Goal: Transaction & Acquisition: Purchase product/service

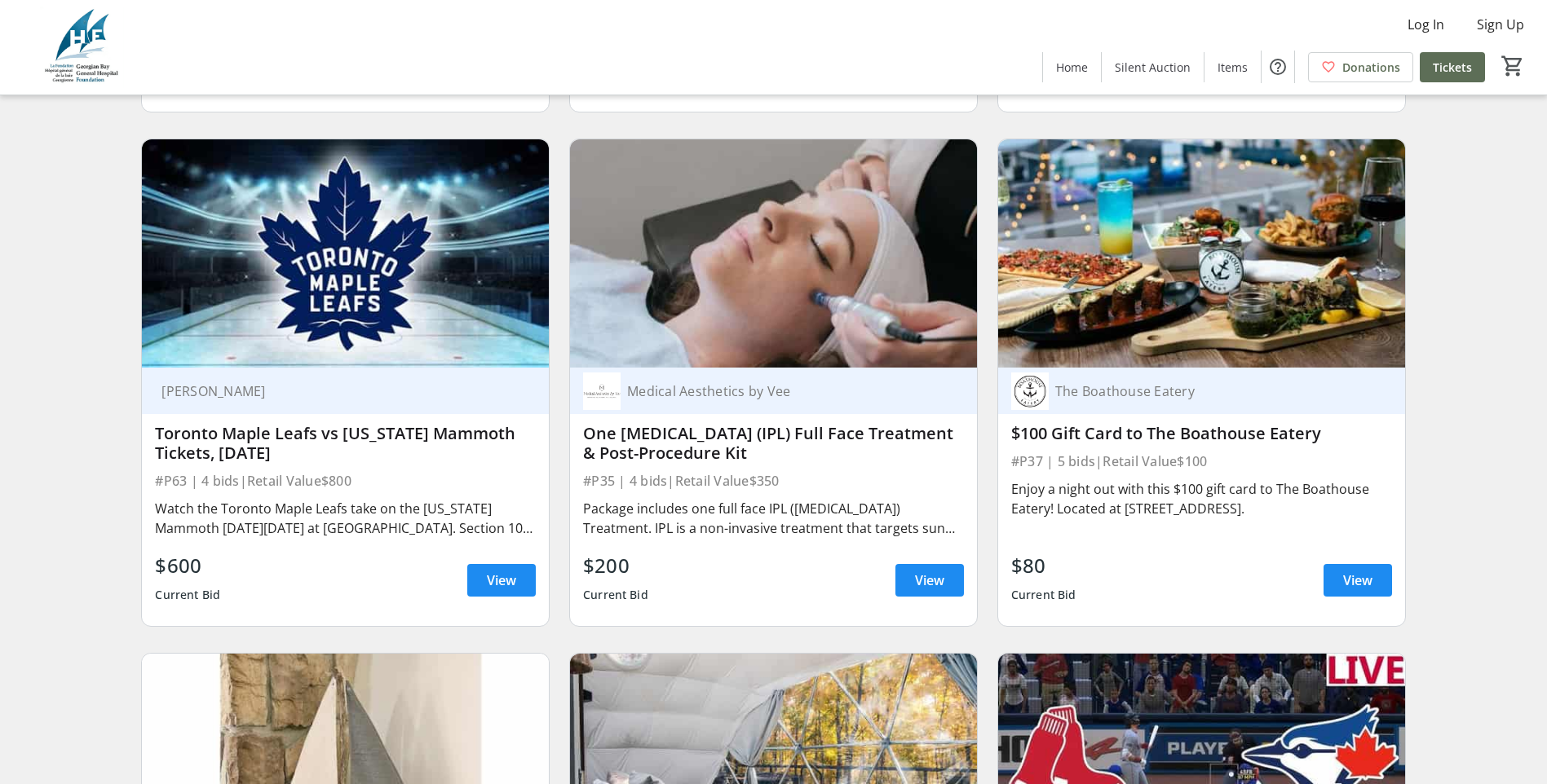
scroll to position [6767, 0]
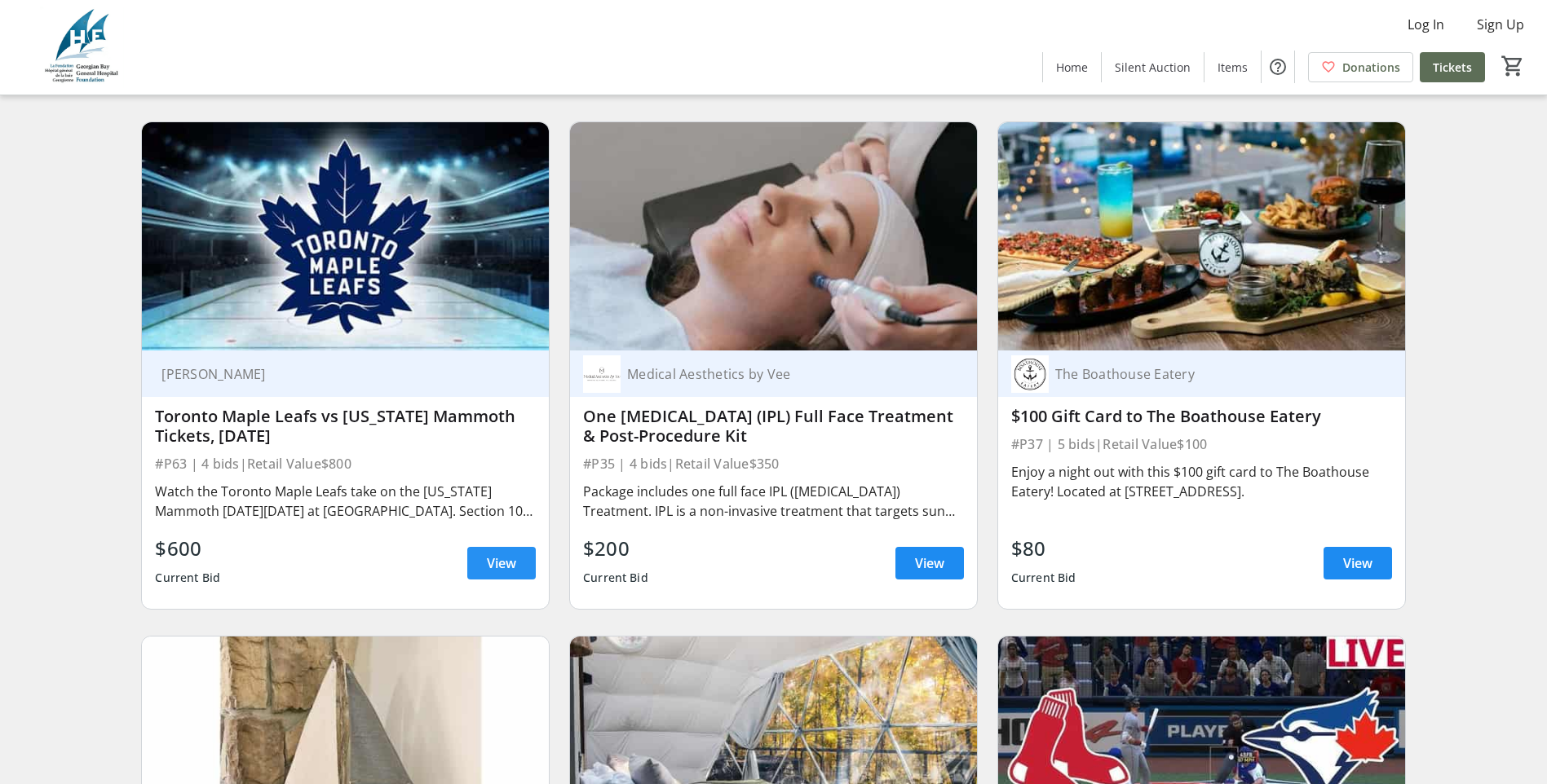
click at [484, 544] on span at bounding box center [501, 563] width 68 height 40
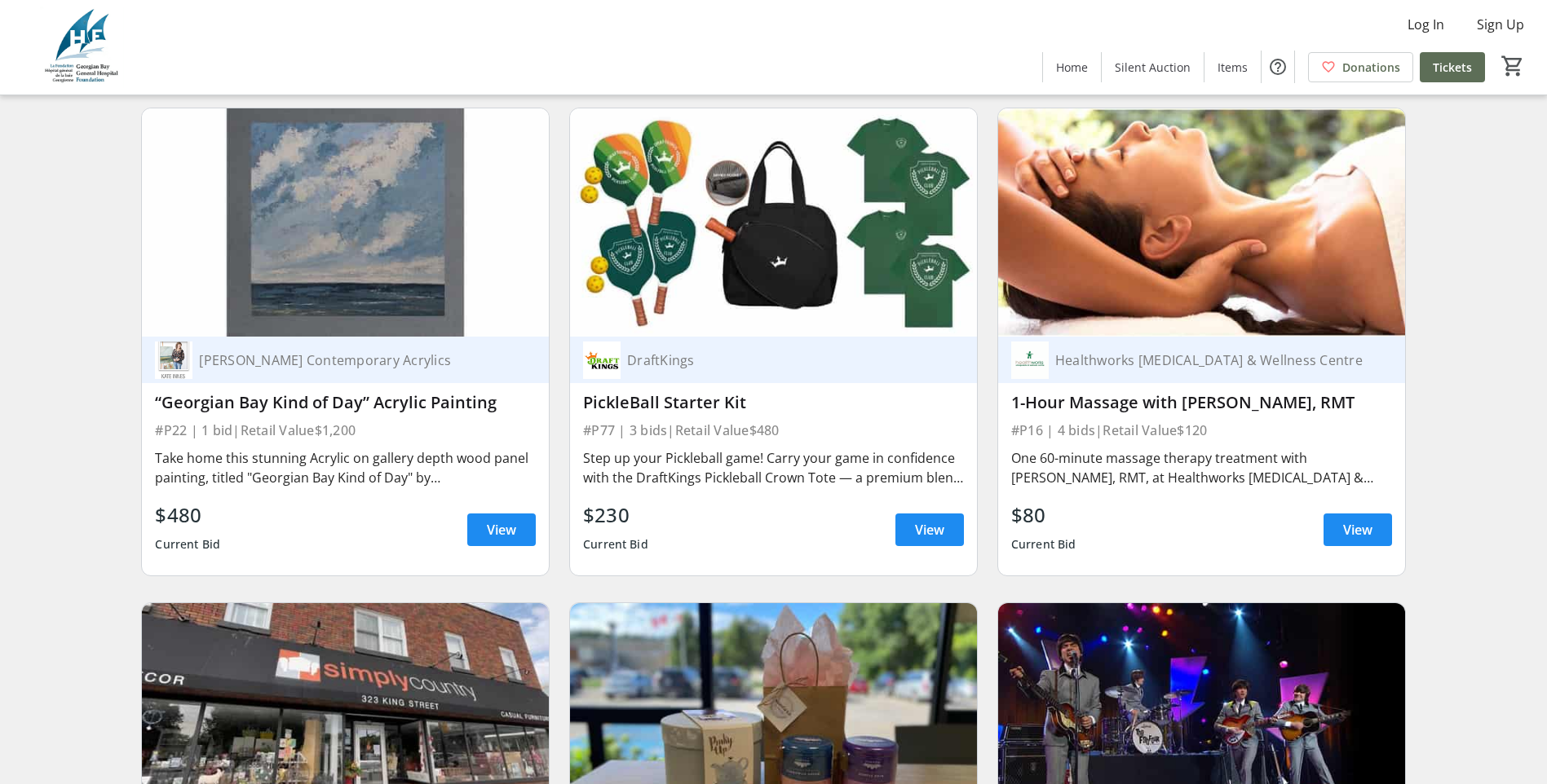
scroll to position [7827, 0]
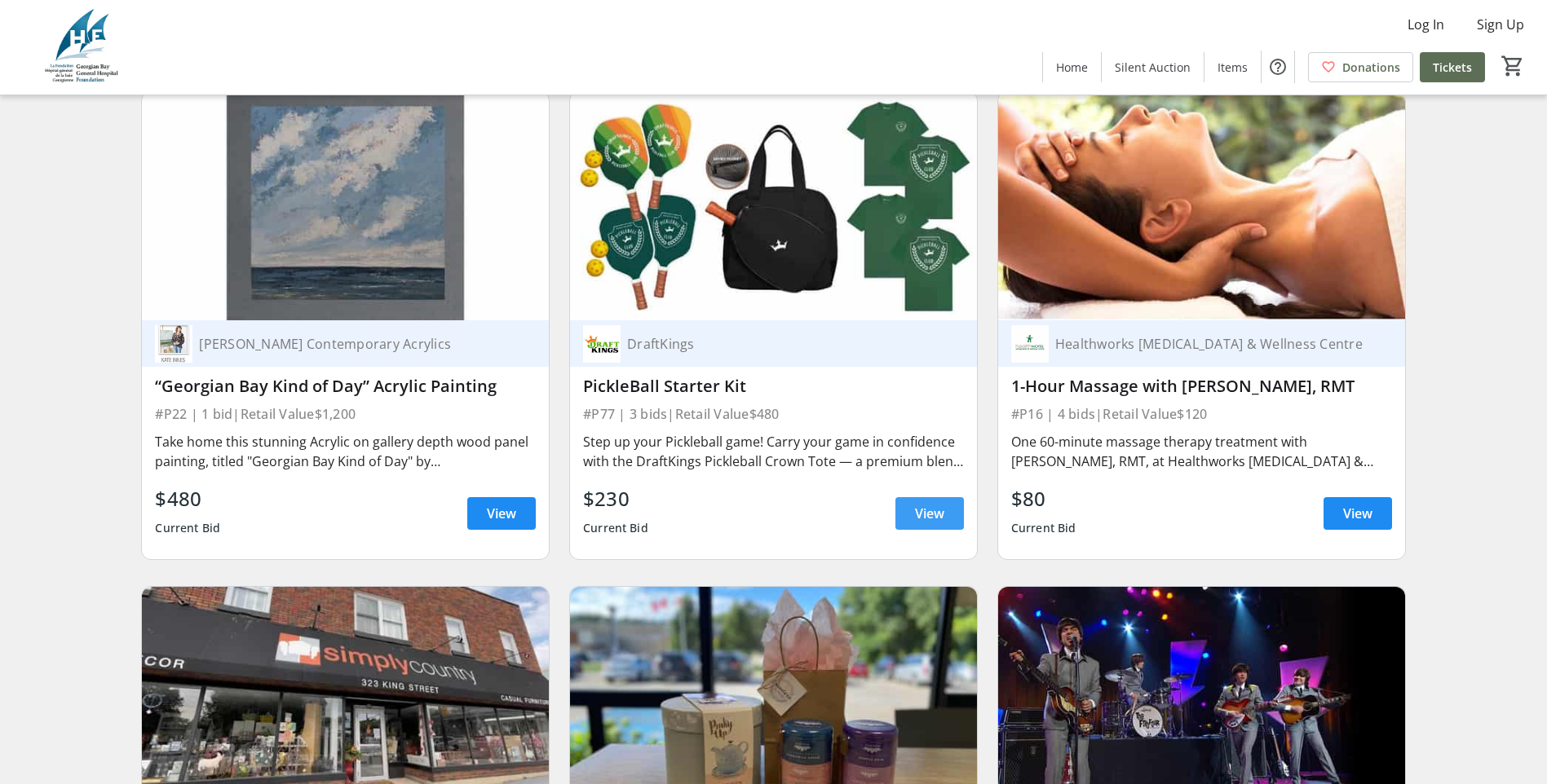
click at [933, 504] on span "View" at bounding box center [930, 514] width 30 height 20
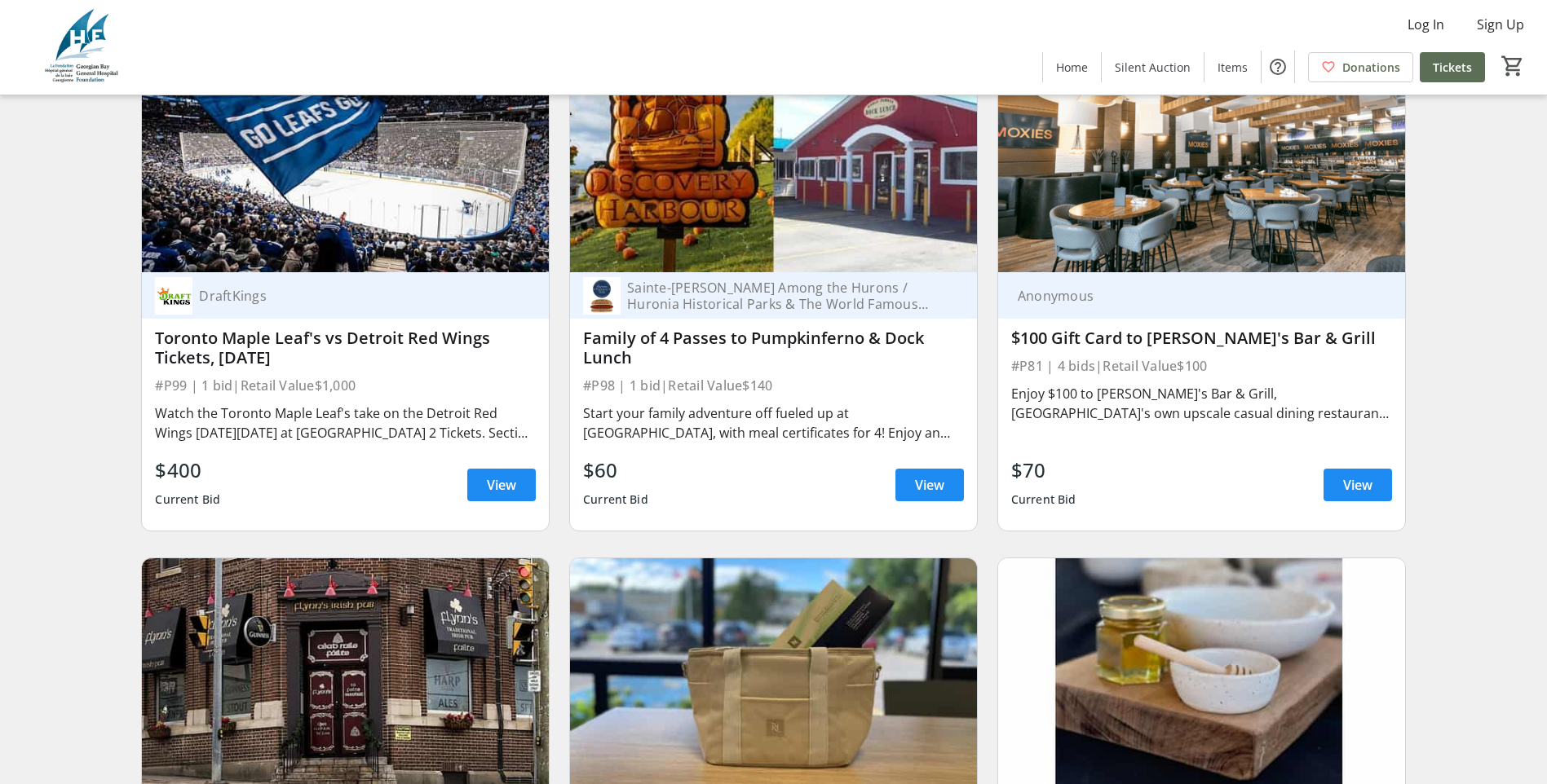
scroll to position [15002, 0]
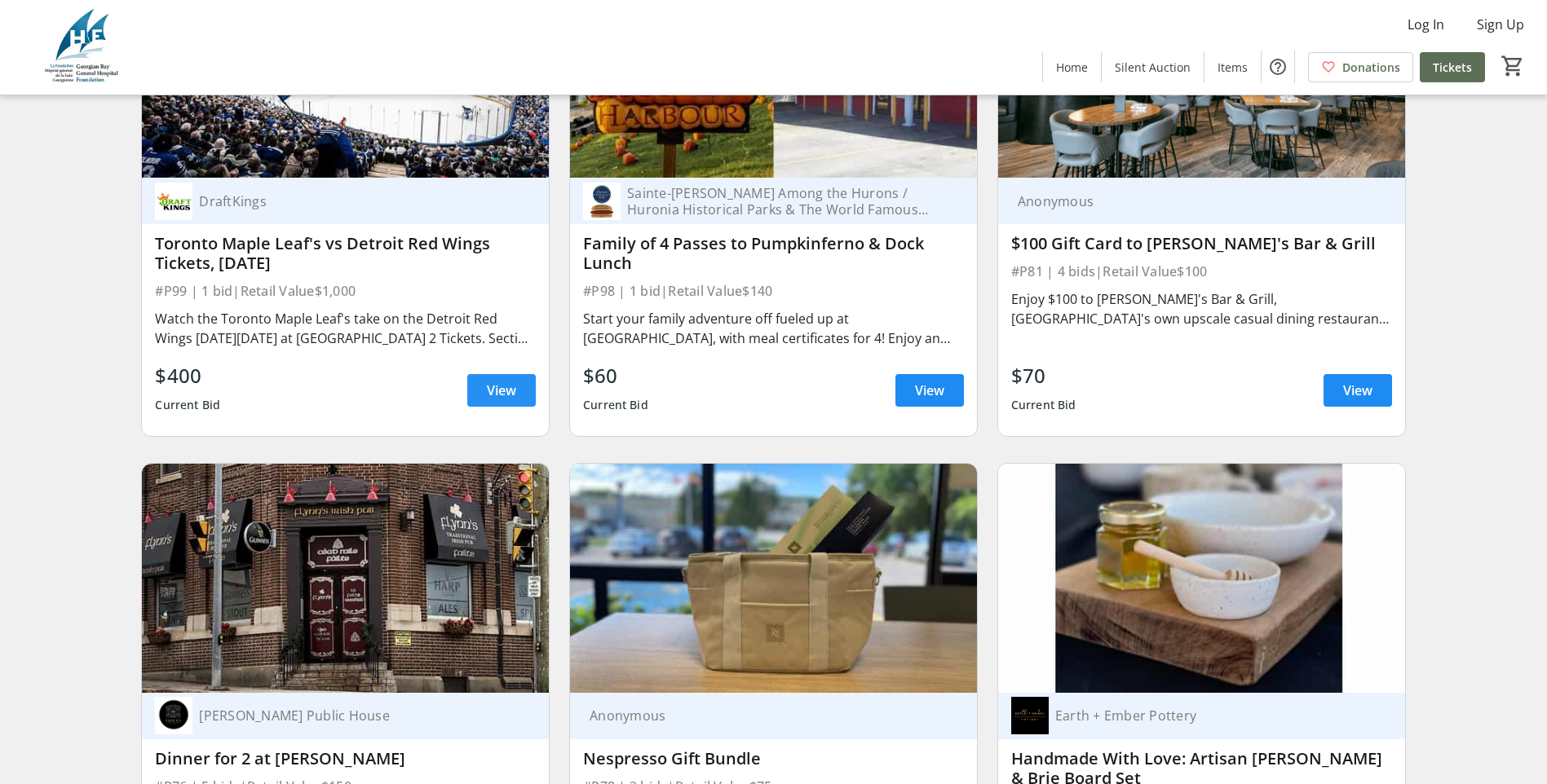
click at [502, 380] on span "View" at bounding box center [502, 390] width 30 height 20
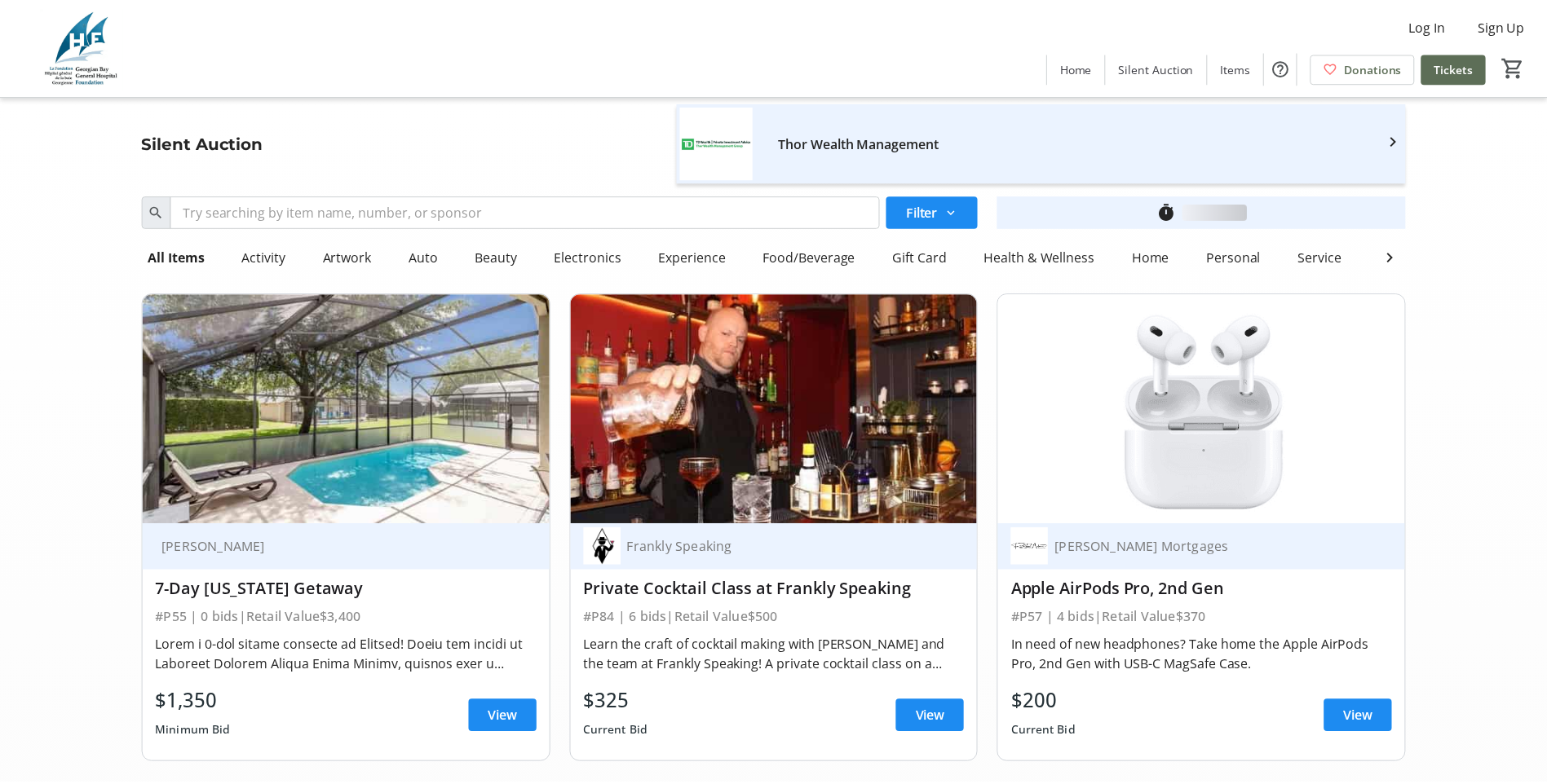
scroll to position [15002, 0]
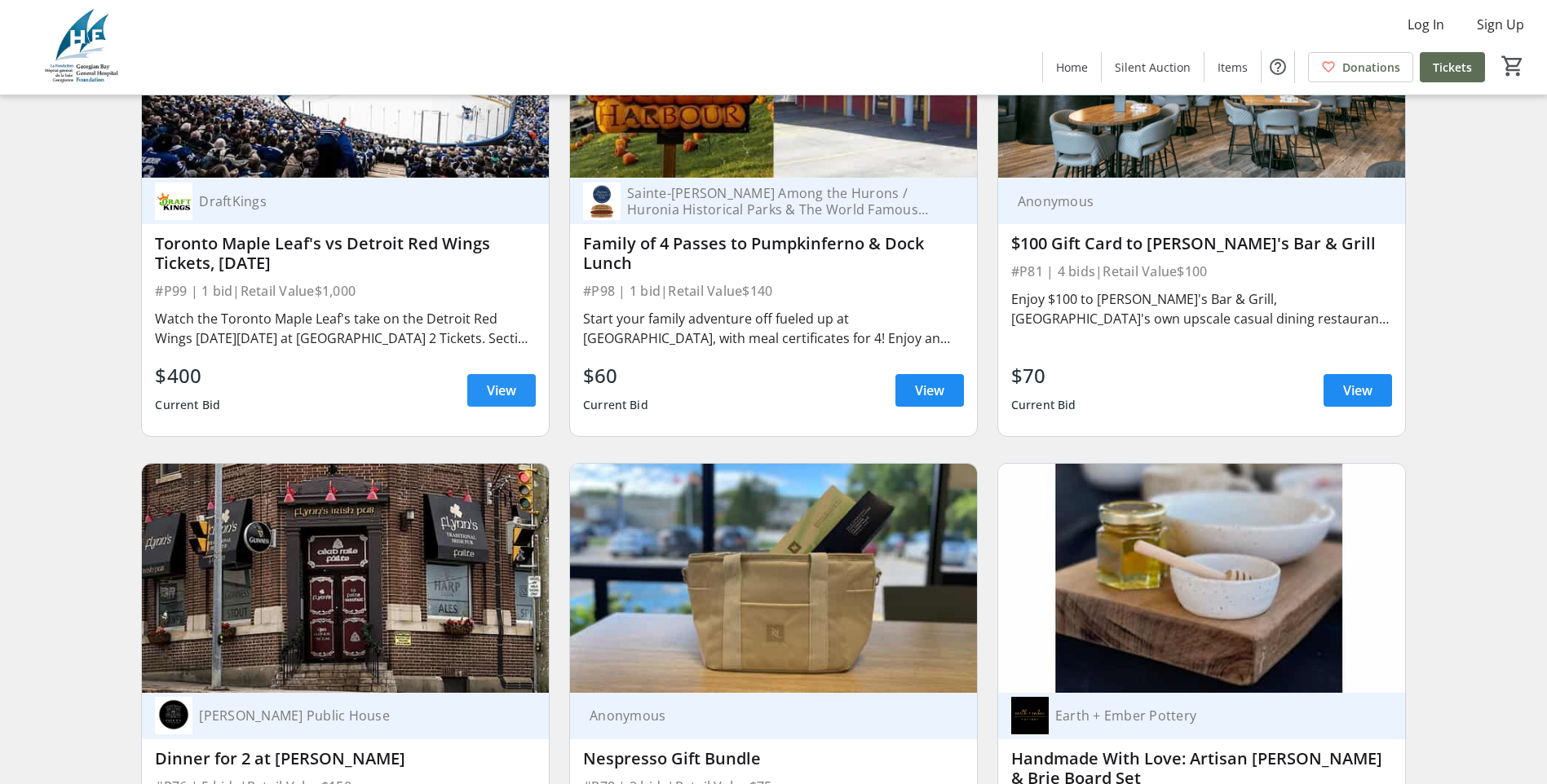
click at [491, 380] on span "View" at bounding box center [502, 390] width 30 height 20
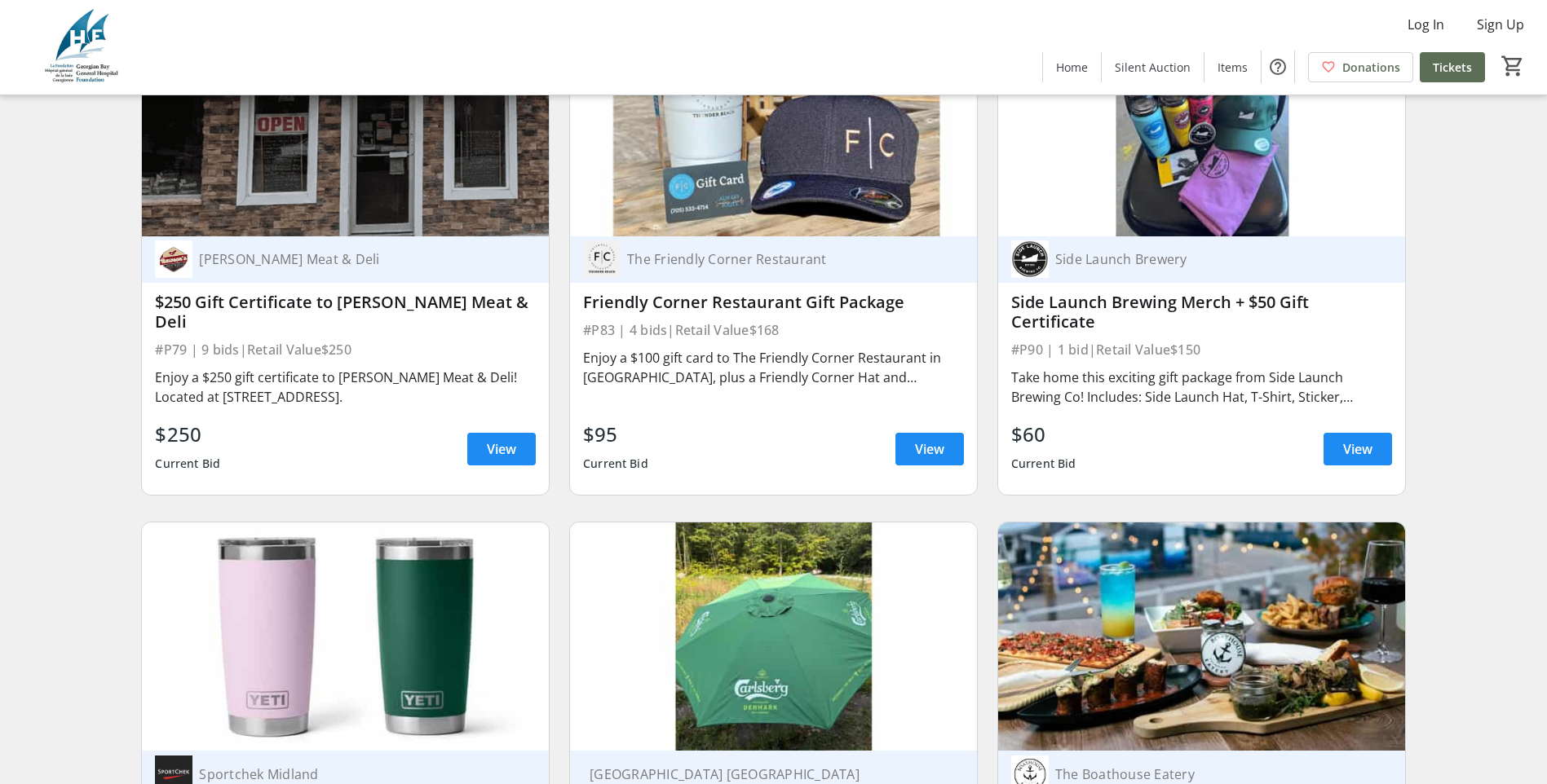
scroll to position [15981, 0]
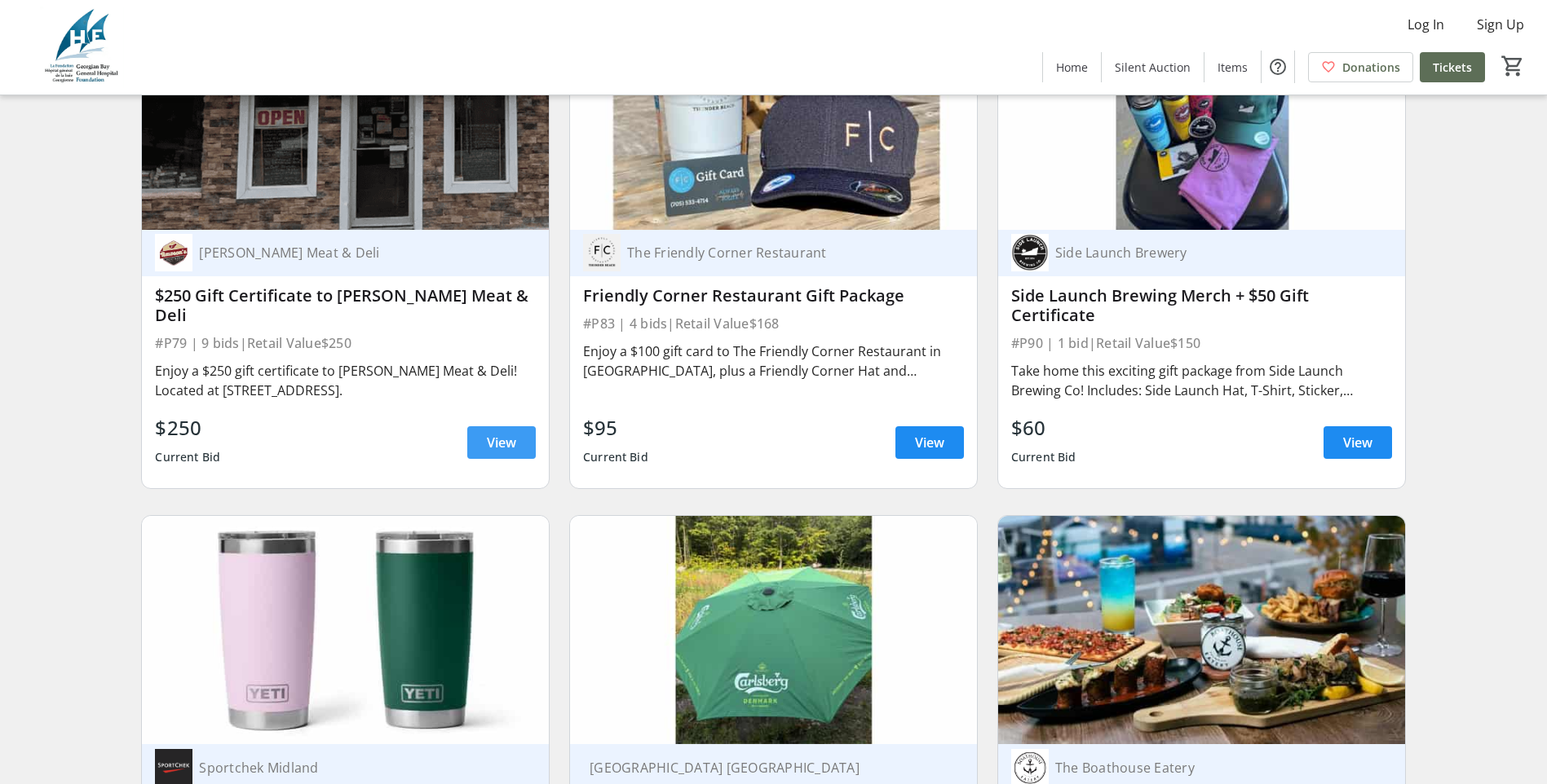
click at [507, 433] on span "View" at bounding box center [502, 443] width 30 height 20
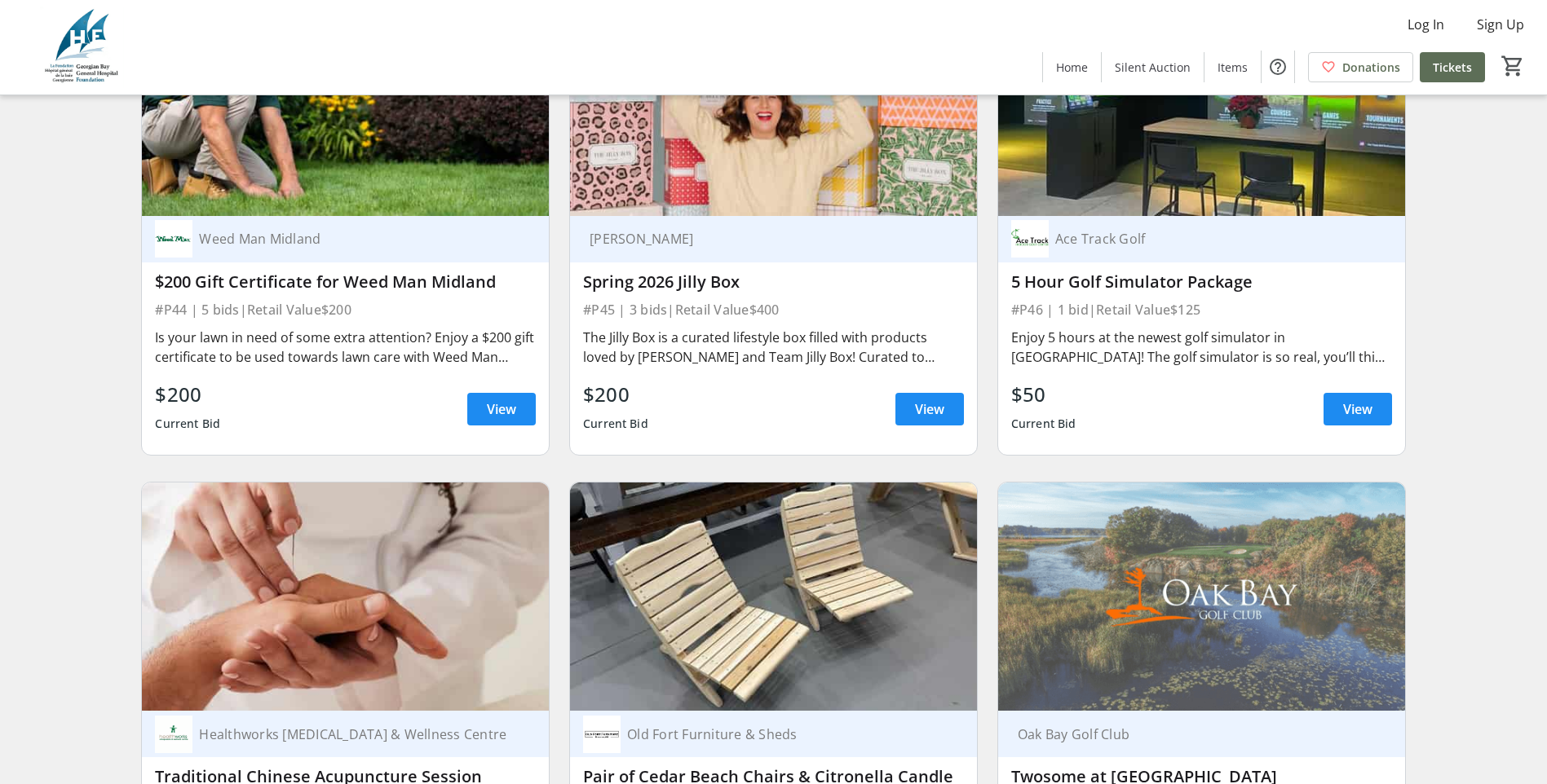
scroll to position [9435, 0]
